Goal: Transaction & Acquisition: Purchase product/service

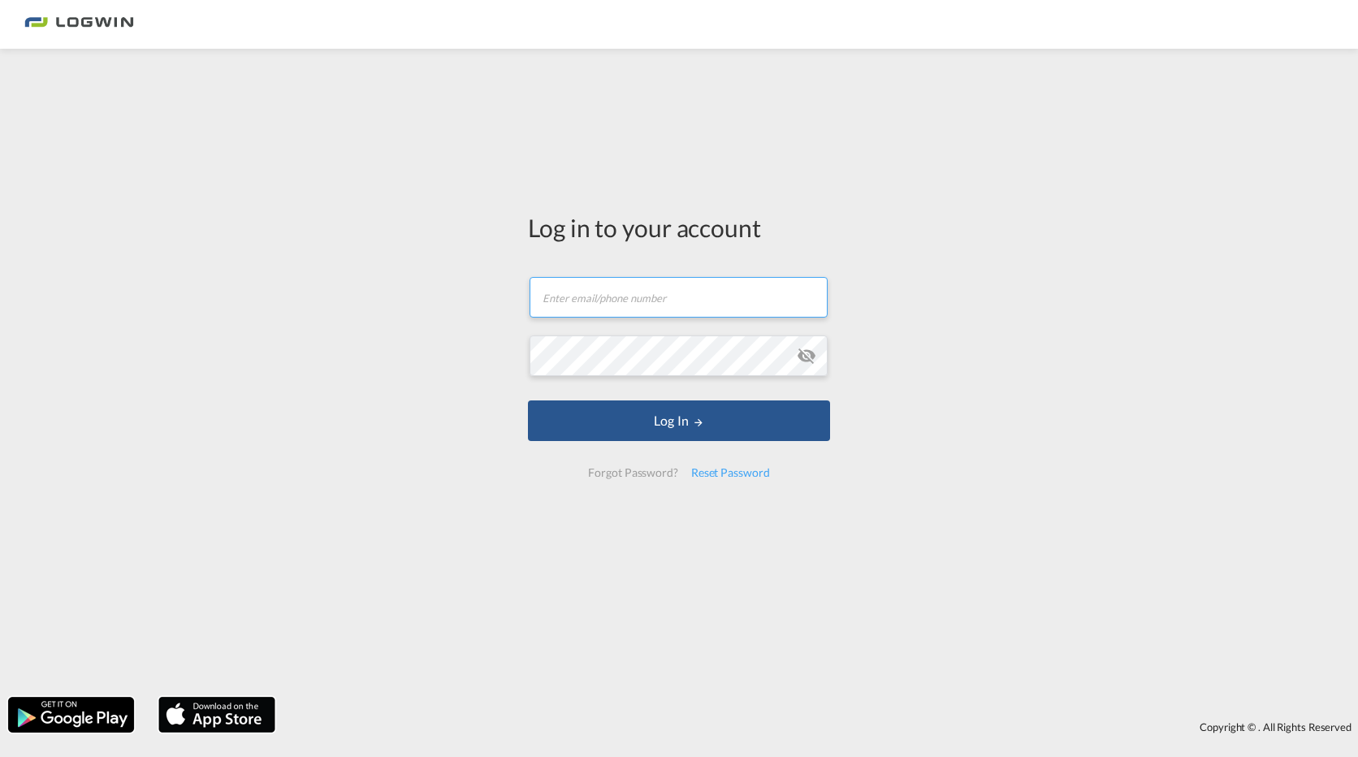
click at [620, 303] on input "text" at bounding box center [678, 297] width 298 height 41
type input "[PERSON_NAME][EMAIL_ADDRESS][PERSON_NAME][DOMAIN_NAME]"
click at [959, 358] on div "Log in to your account [PERSON_NAME][EMAIL_ADDRESS][PERSON_NAME][DOMAIN_NAME] L…" at bounding box center [679, 373] width 1358 height 632
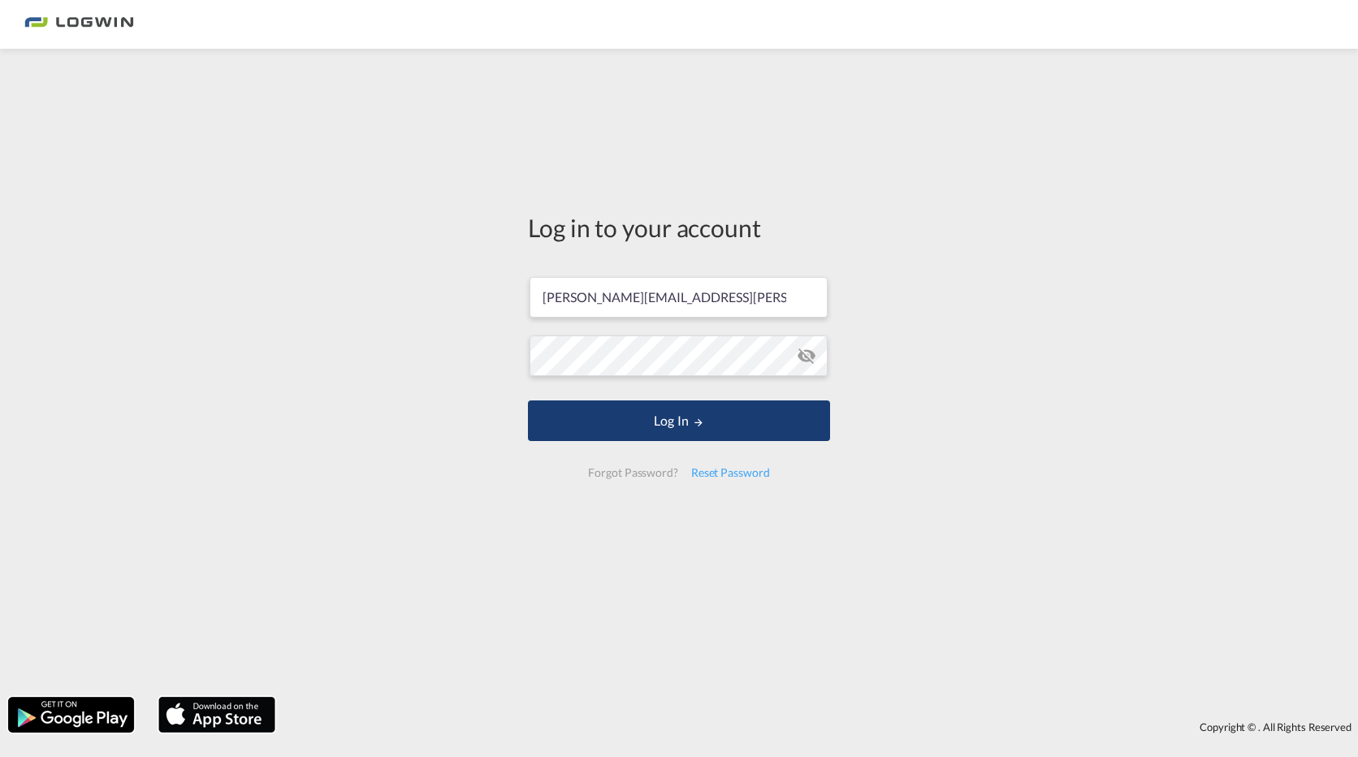
click at [685, 421] on button "Log In" at bounding box center [679, 420] width 302 height 41
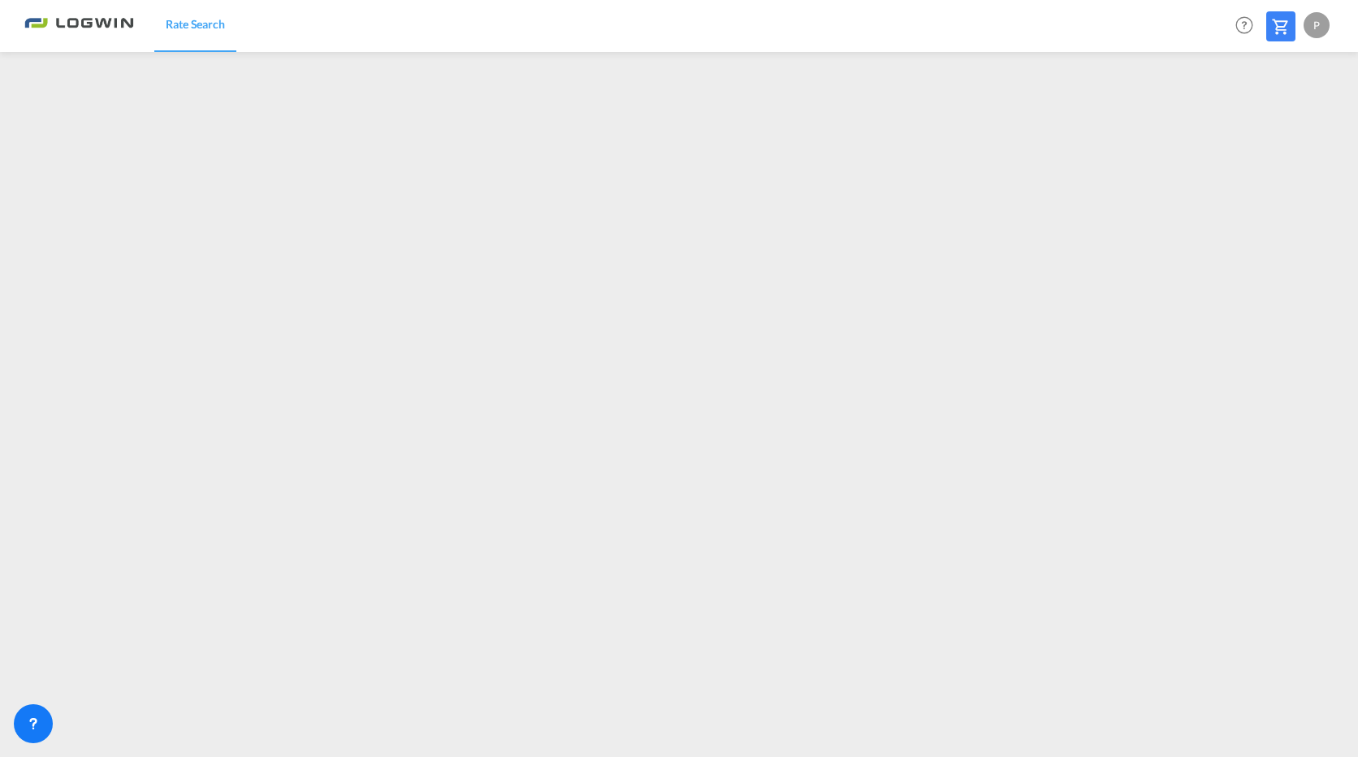
drag, startPoint x: 1173, startPoint y: 0, endPoint x: 800, endPoint y: 1, distance: 372.7
click at [800, 1] on div "Rate Search Help Resources Product Release P My Profile Logout" at bounding box center [678, 25] width 1309 height 50
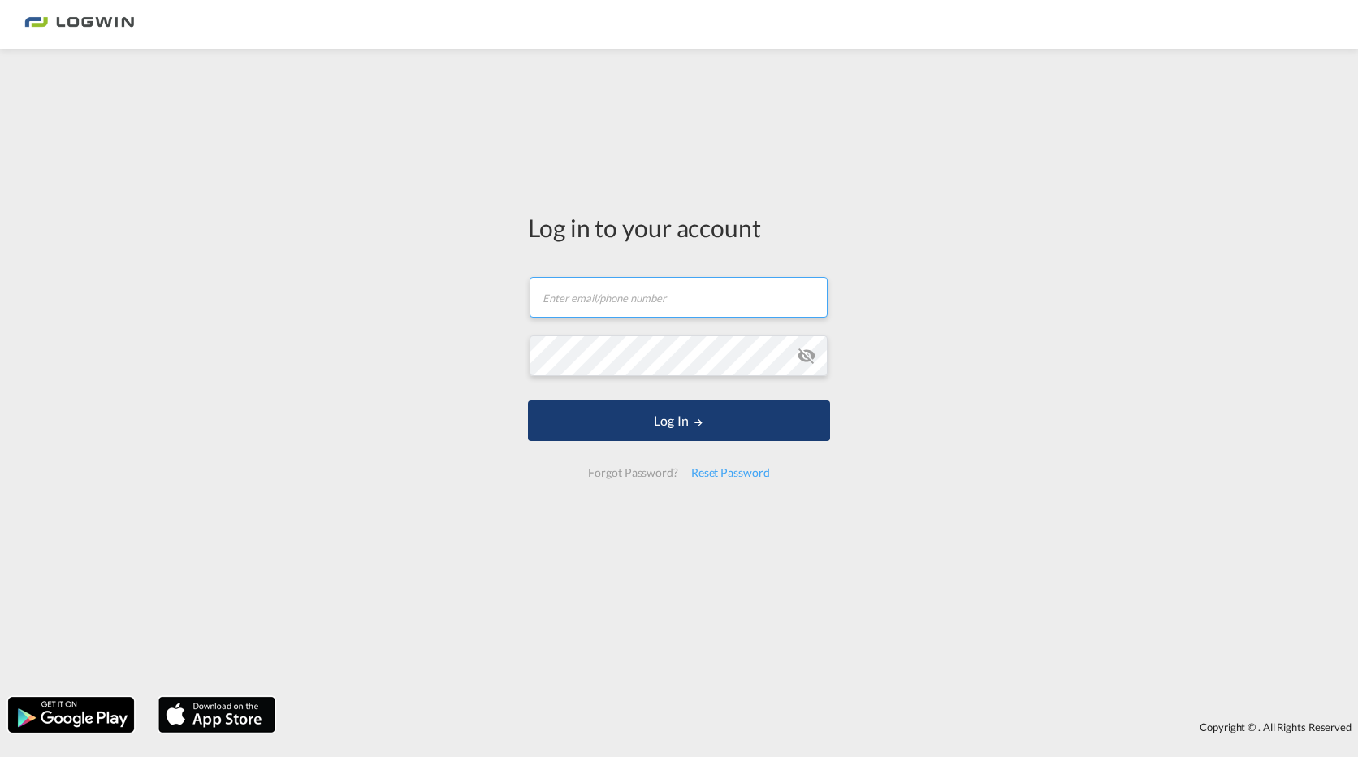
type input "[EMAIL_ADDRESS][PERSON_NAME][DOMAIN_NAME]"
click at [676, 427] on button "Log In" at bounding box center [679, 420] width 302 height 41
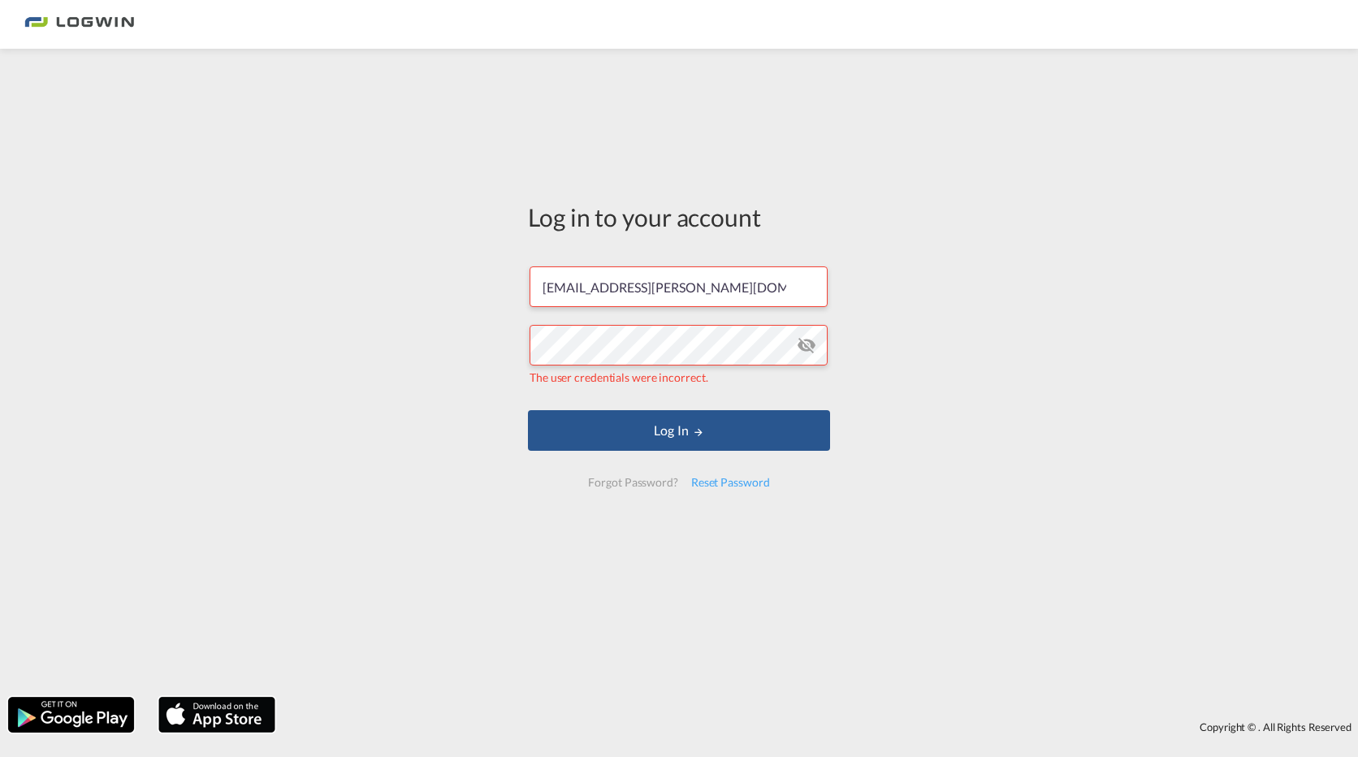
click at [807, 346] on md-icon "icon-eye-off" at bounding box center [806, 344] width 19 height 19
click at [694, 434] on md-icon "LOGIN" at bounding box center [698, 431] width 11 height 11
